Goal: Task Accomplishment & Management: Manage account settings

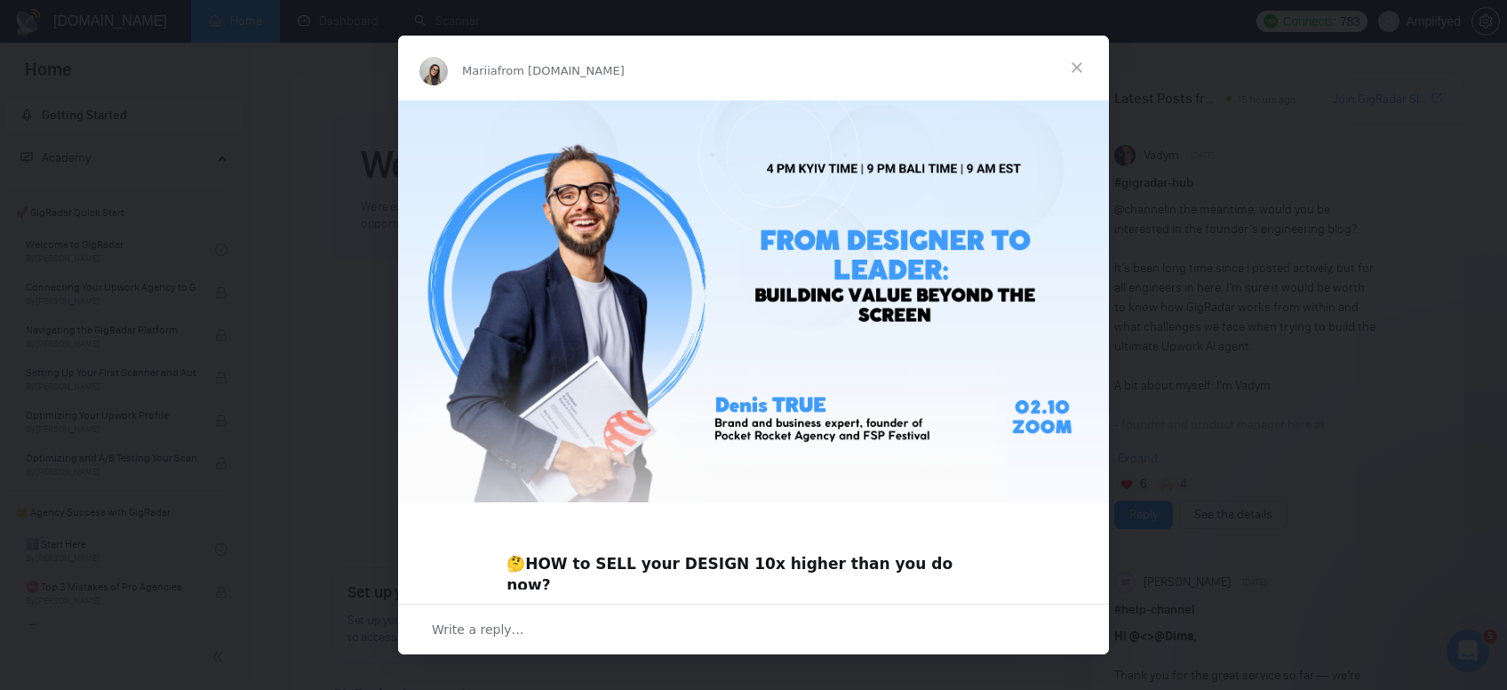
click at [1073, 65] on span "Close" at bounding box center [1077, 68] width 64 height 64
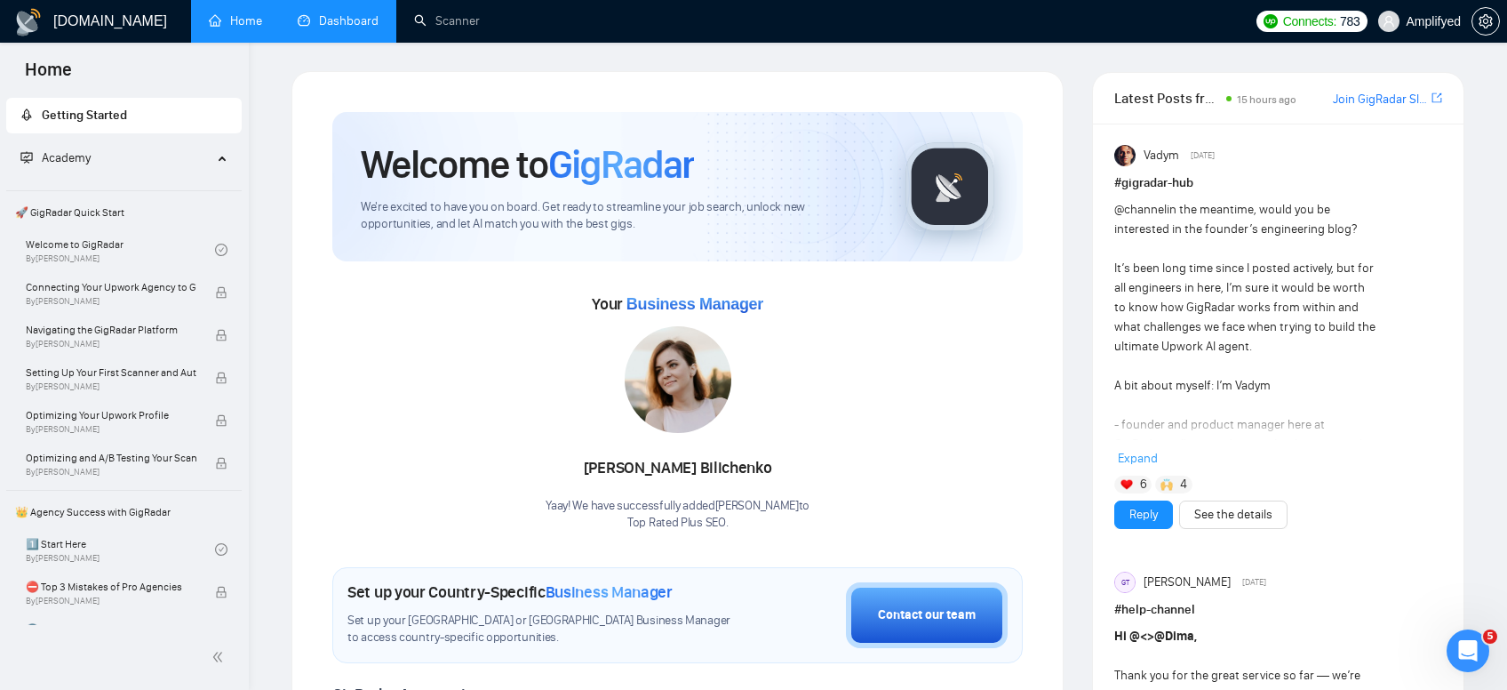
click at [356, 28] on link "Dashboard" at bounding box center [338, 20] width 81 height 15
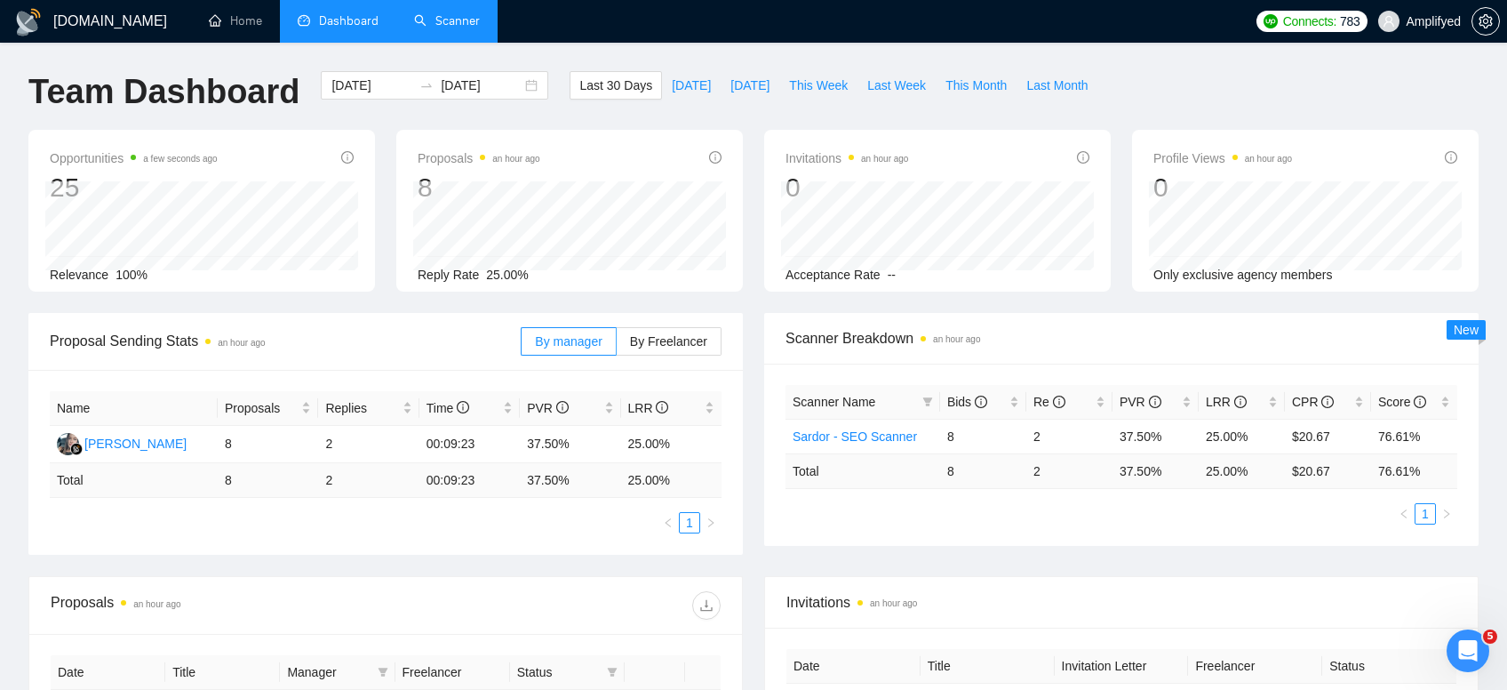
click at [457, 28] on link "Scanner" at bounding box center [447, 20] width 66 height 15
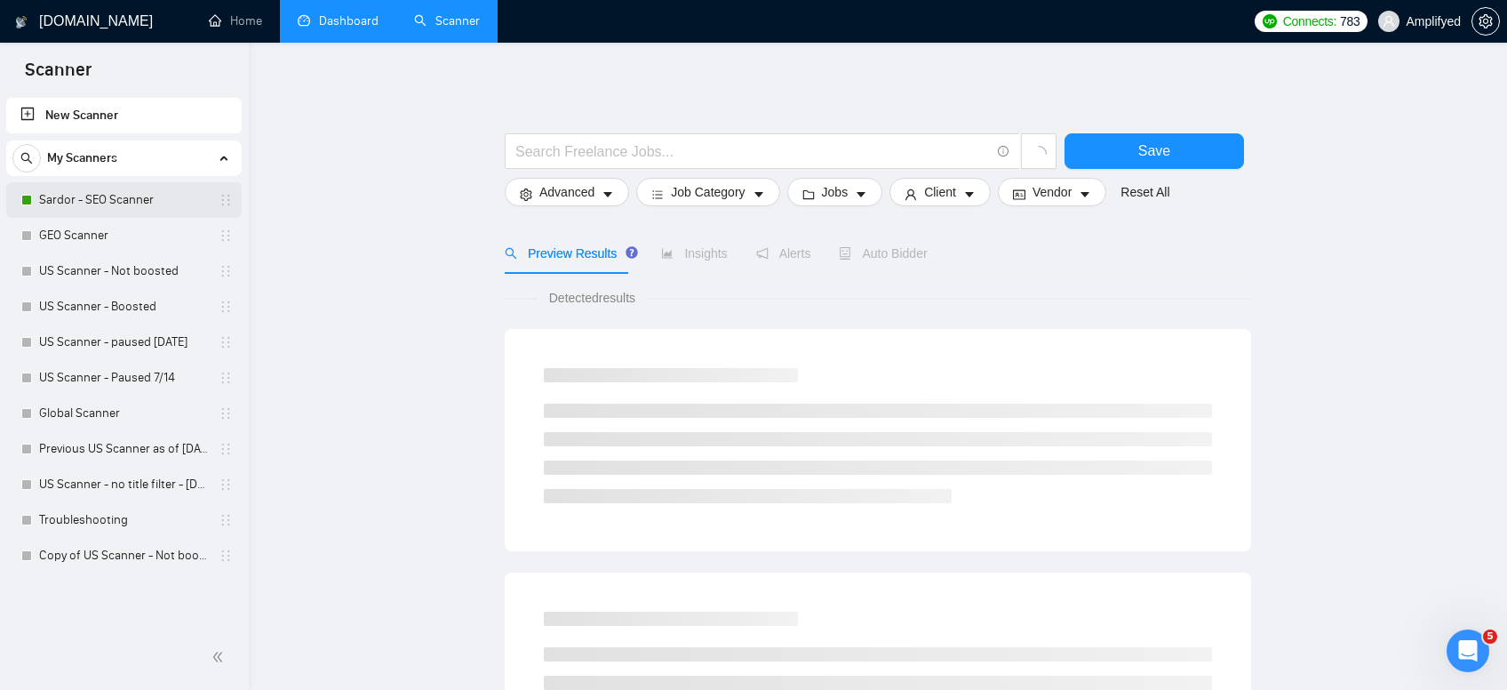
click at [156, 196] on link "Sardor - SEO Scanner" at bounding box center [123, 200] width 169 height 36
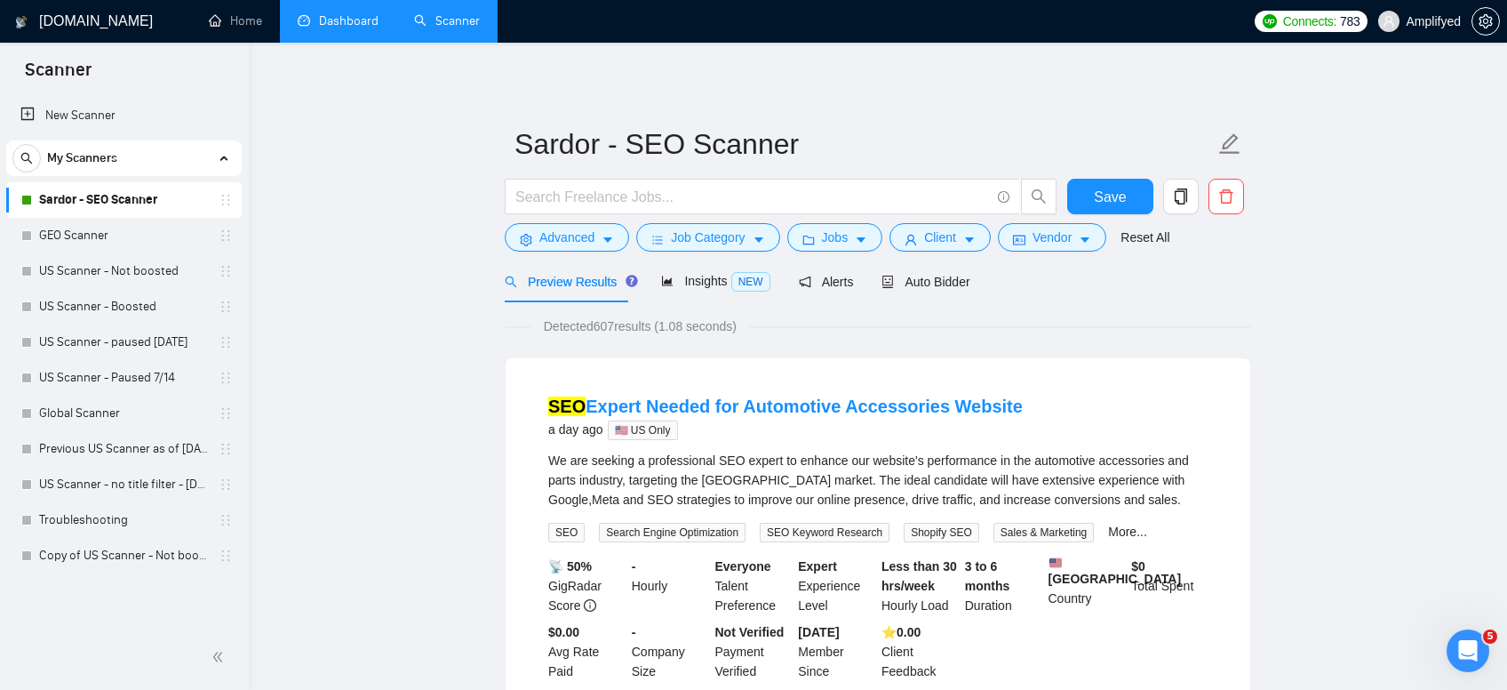
click at [967, 281] on div "Preview Results Insights NEW Alerts Auto Bidder" at bounding box center [878, 281] width 747 height 42
click at [952, 280] on span "Auto Bidder" at bounding box center [926, 282] width 88 height 14
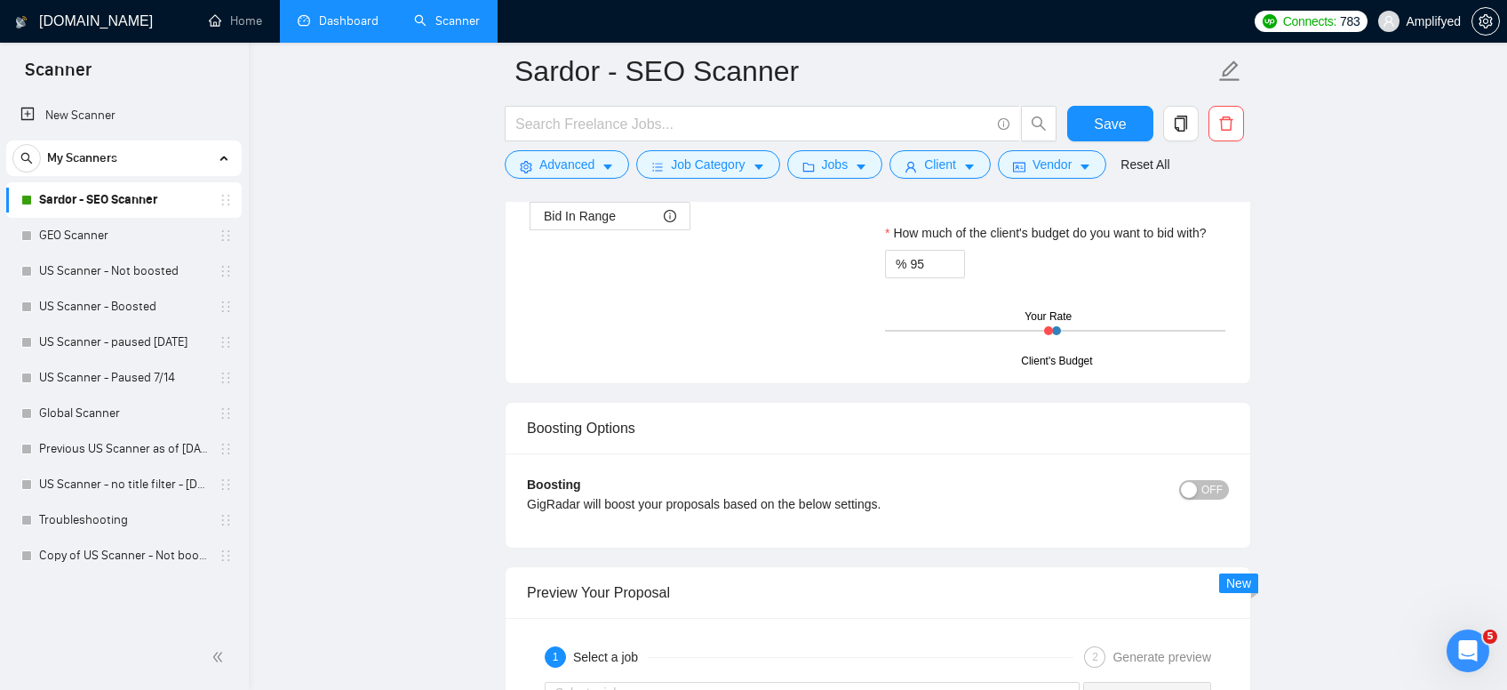
scroll to position [2073, 0]
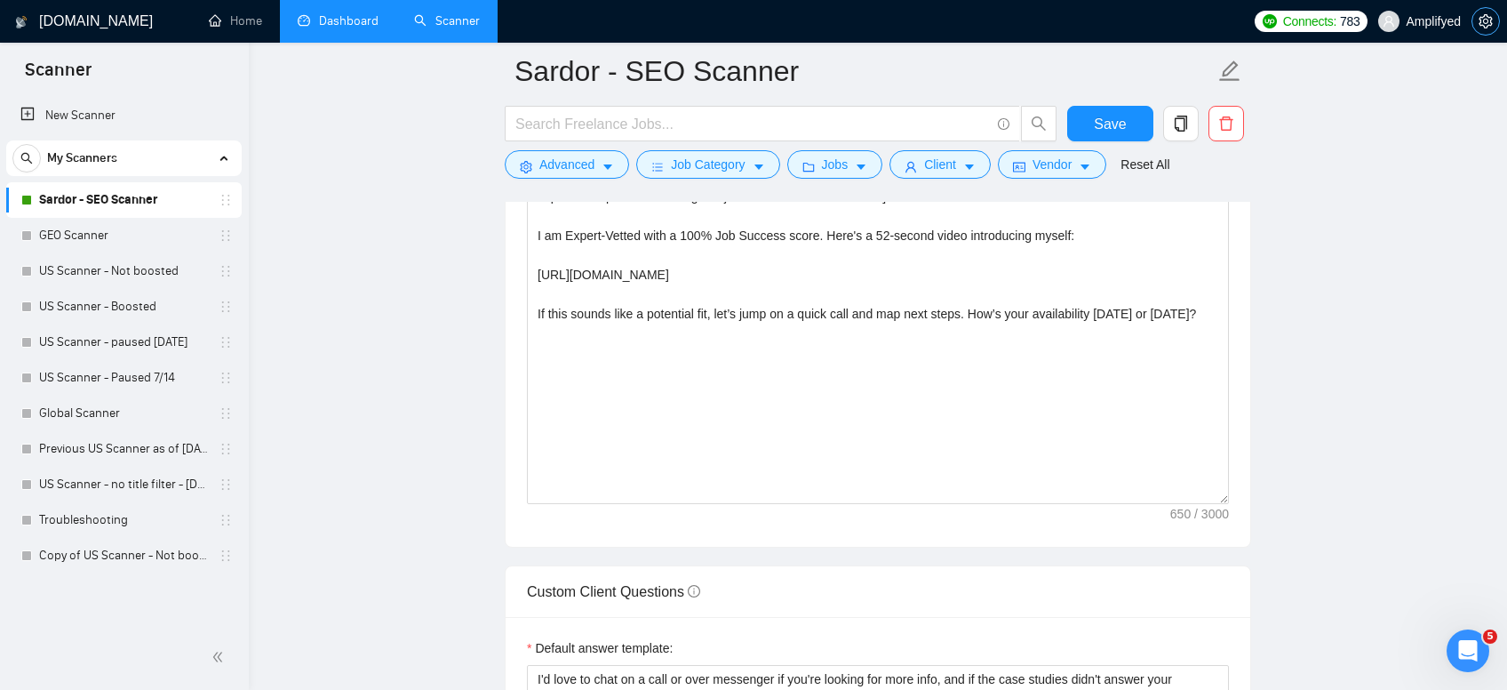
click at [1489, 23] on icon "setting" at bounding box center [1485, 21] width 13 height 14
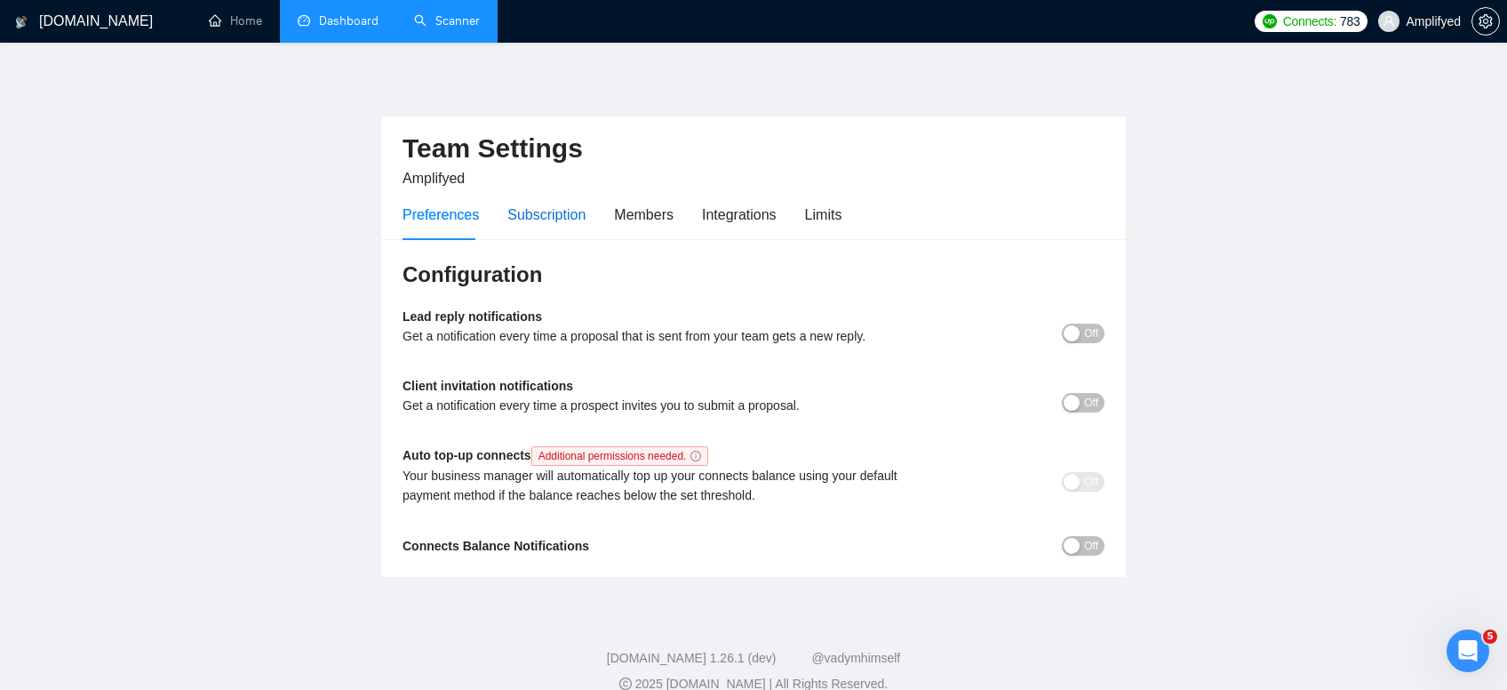
click at [551, 208] on div "Subscription" at bounding box center [547, 215] width 78 height 22
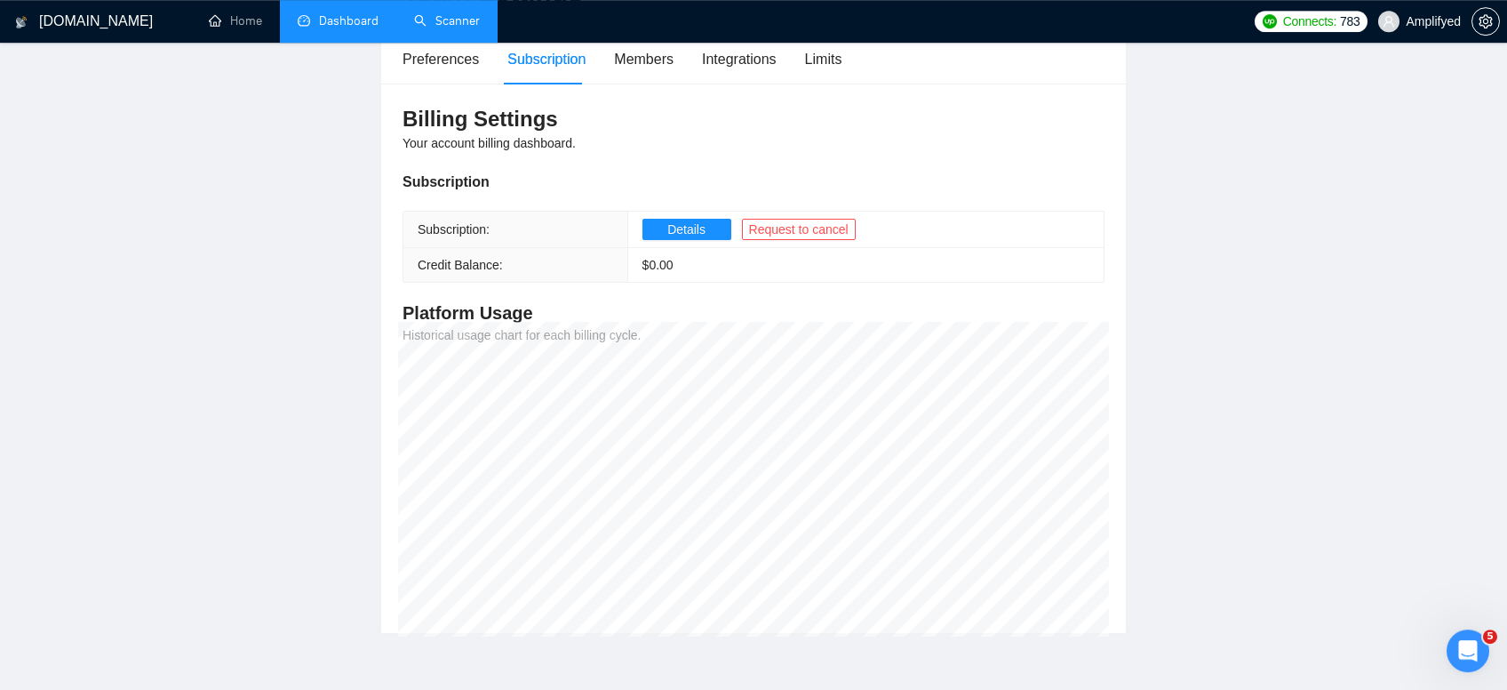
scroll to position [188, 0]
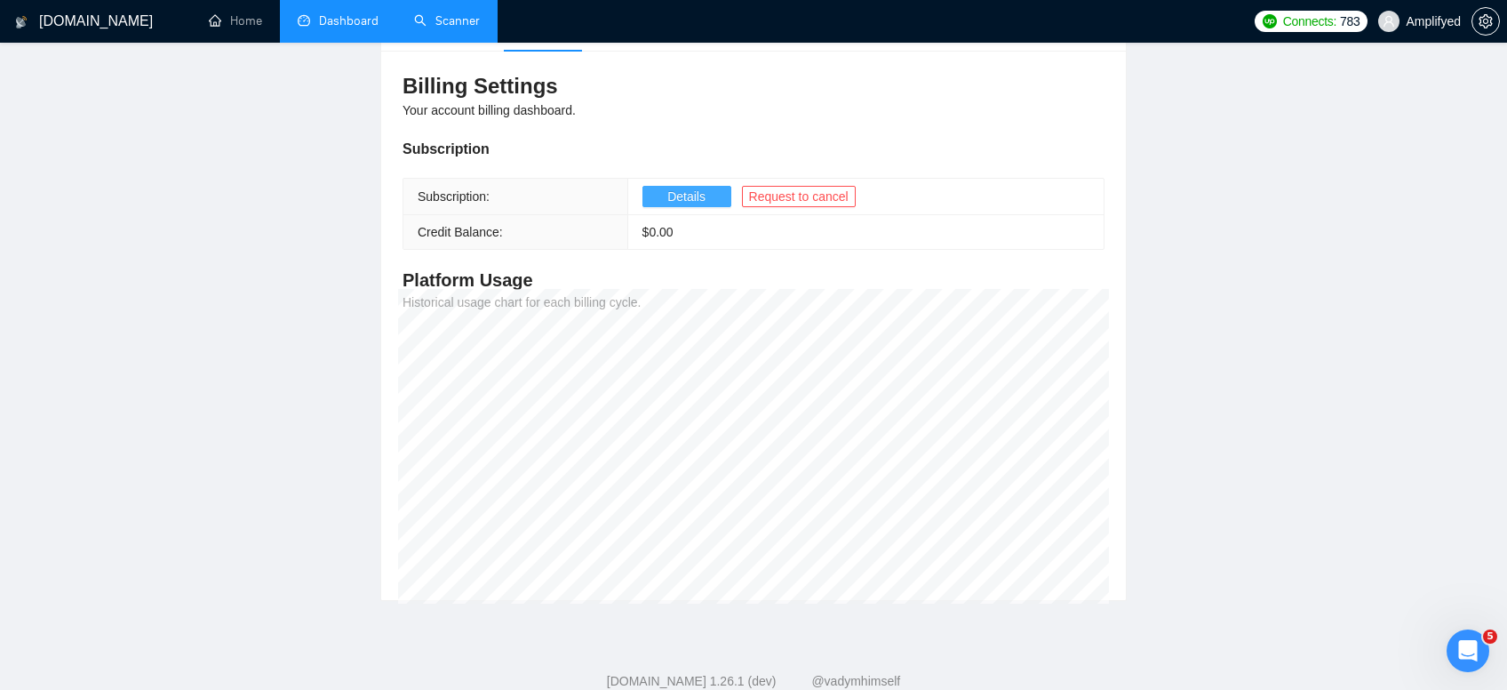
click at [667, 197] on span "Details" at bounding box center [686, 197] width 38 height 20
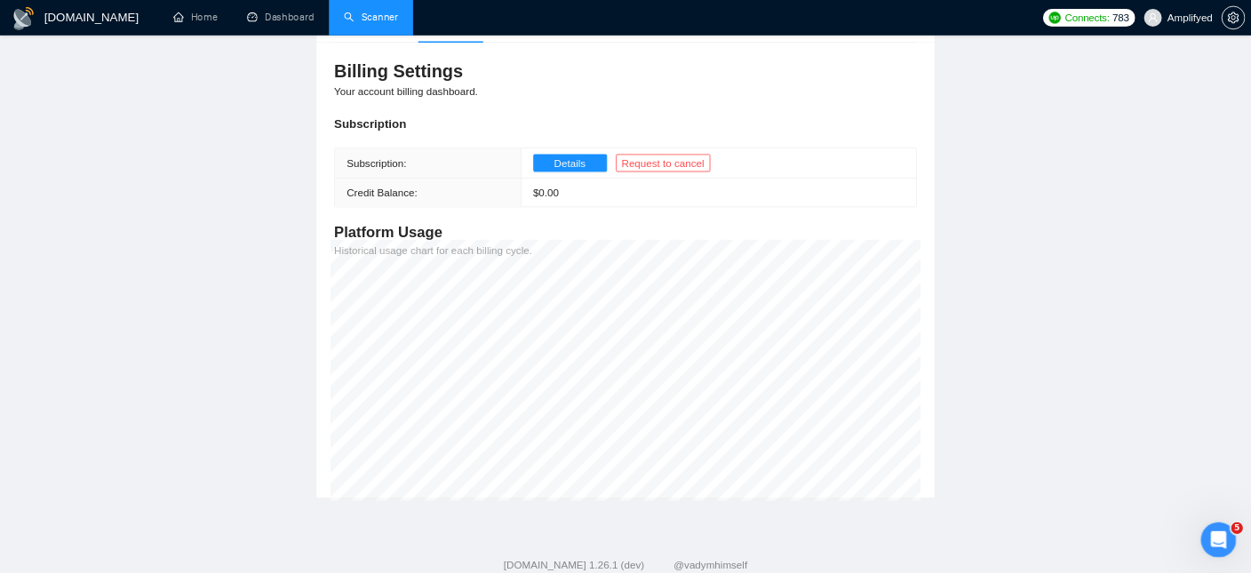
scroll to position [188, 0]
